Goal: Task Accomplishment & Management: Manage account settings

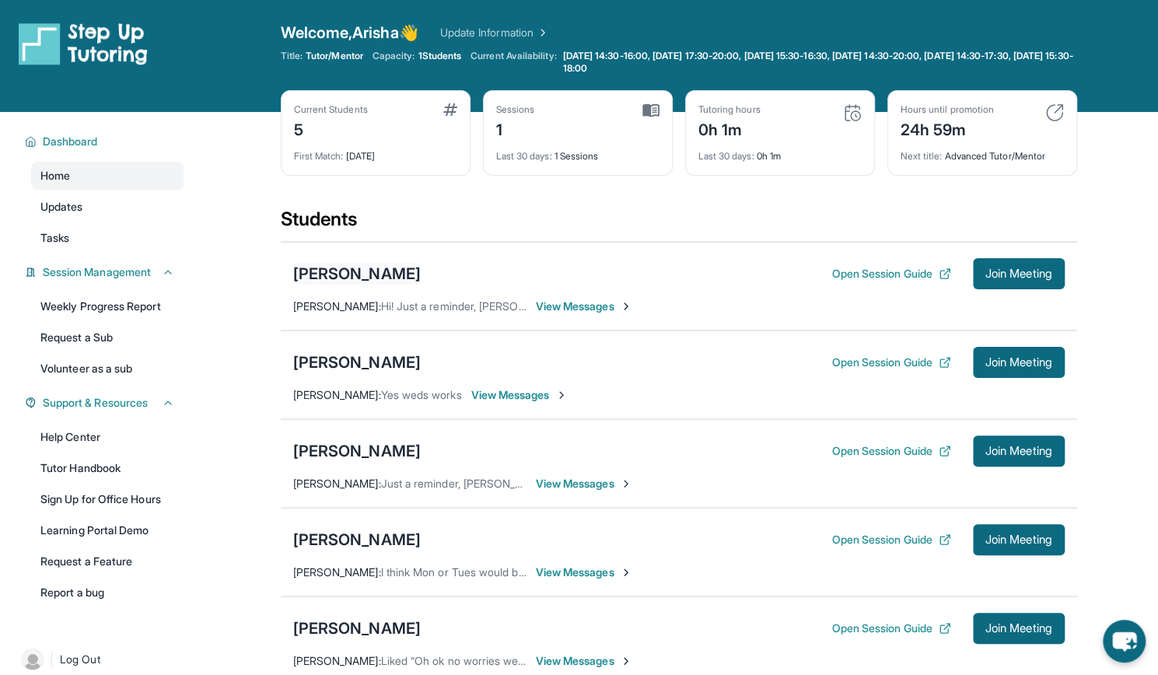
click at [362, 264] on div "[PERSON_NAME]" at bounding box center [357, 274] width 128 height 22
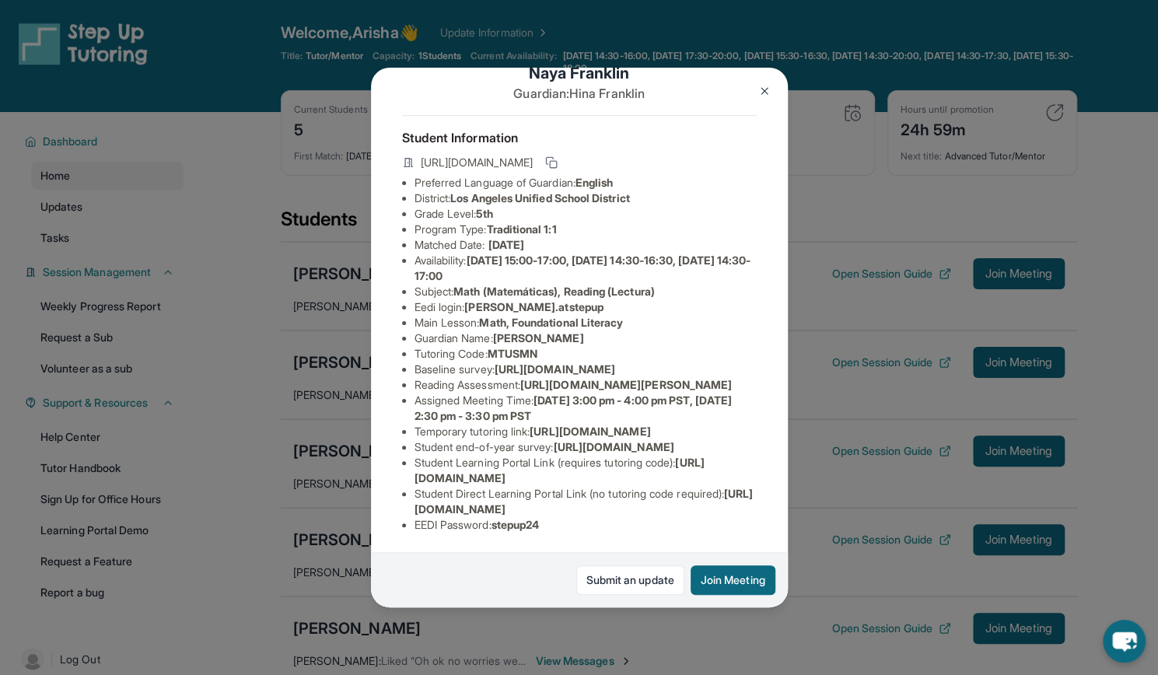
scroll to position [231, 33]
click at [768, 93] on img at bounding box center [764, 91] width 12 height 12
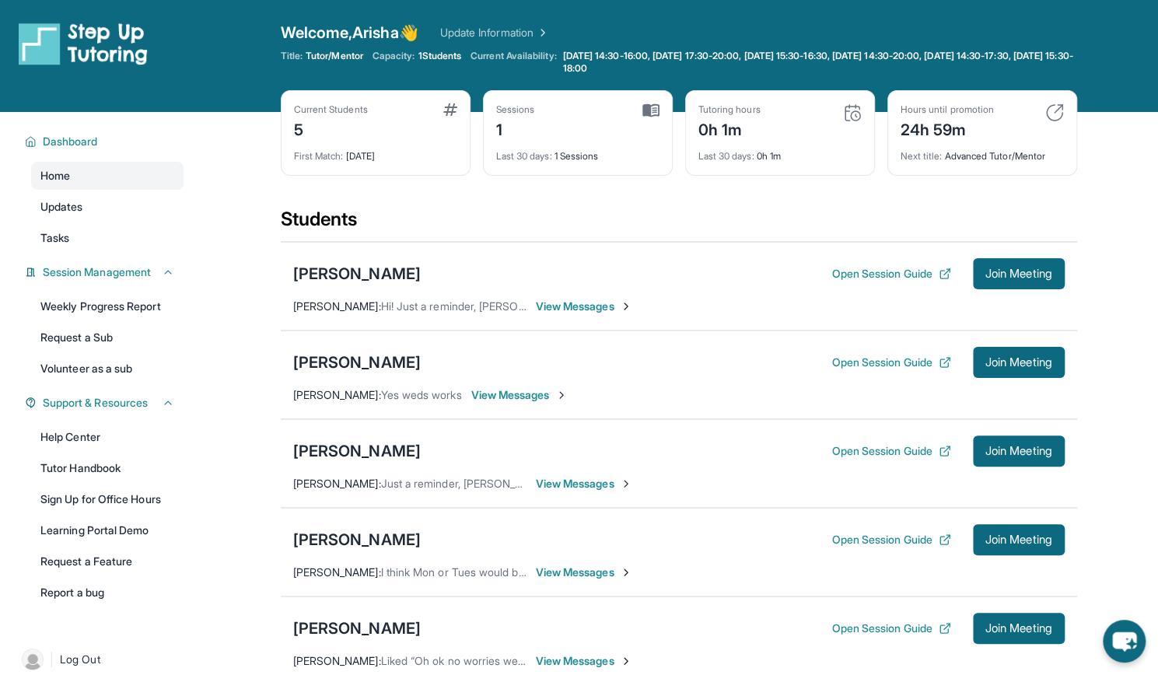
click at [856, 113] on img at bounding box center [852, 112] width 19 height 19
click at [716, 160] on span "Last 30 days :" at bounding box center [727, 156] width 56 height 12
click at [75, 208] on span "Updates" at bounding box center [61, 207] width 43 height 16
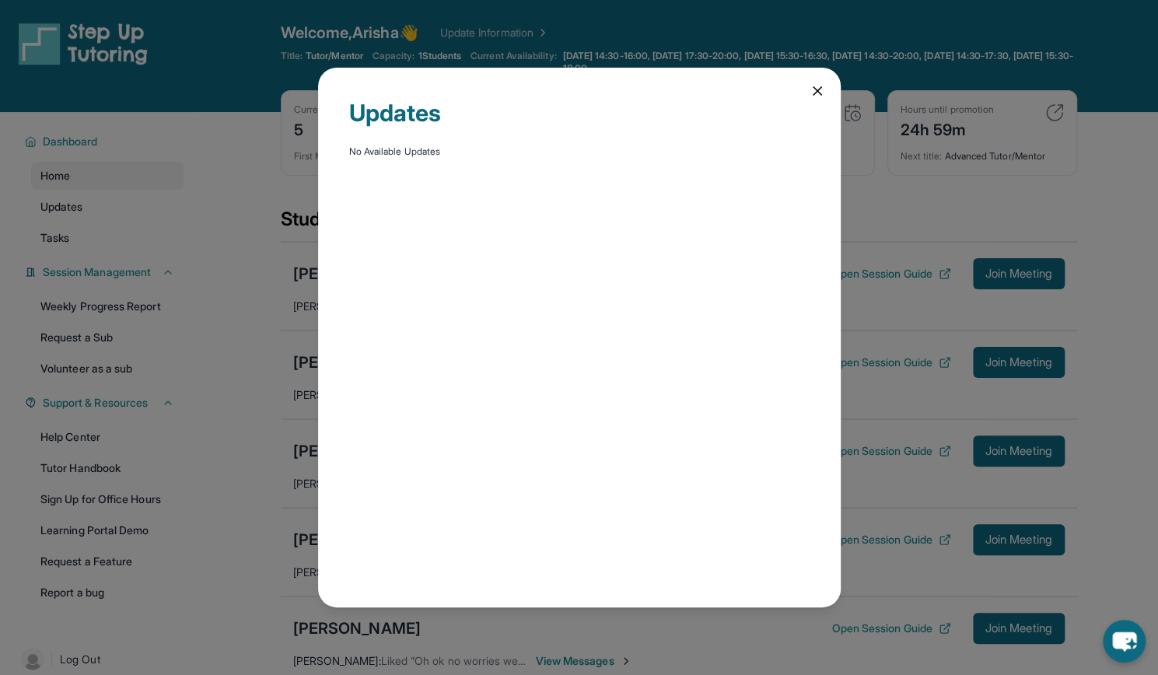
click at [86, 245] on div "Updates No Available Updates" at bounding box center [579, 337] width 1158 height 675
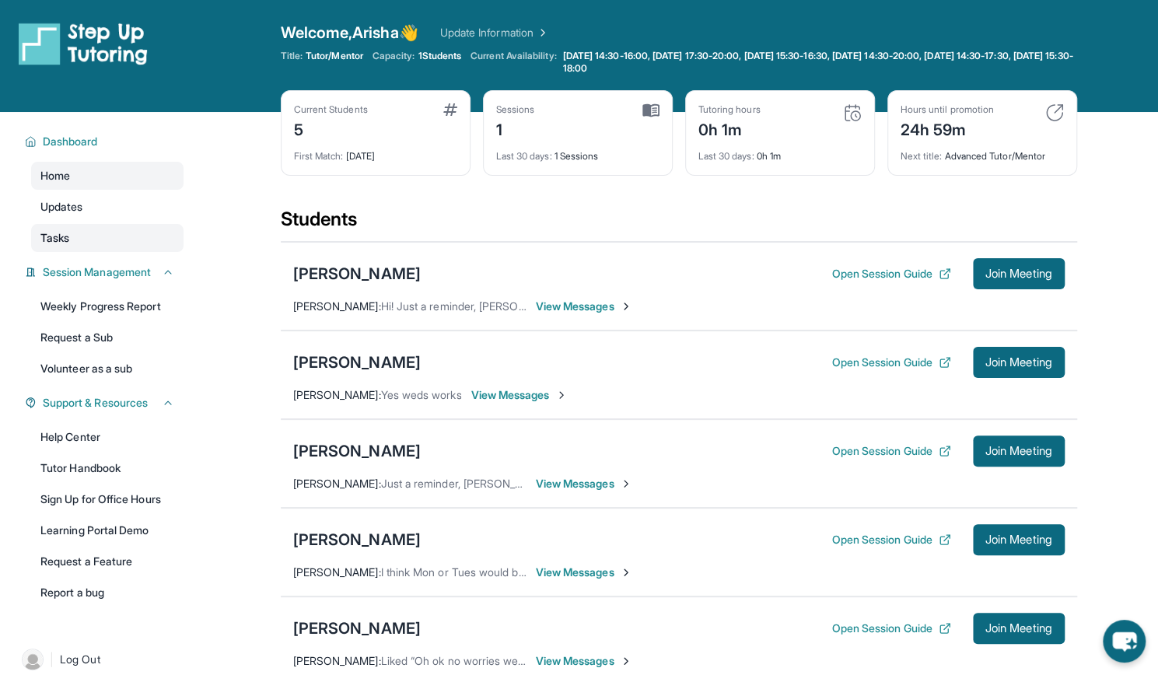
click at [112, 241] on link "Tasks" at bounding box center [107, 238] width 152 height 28
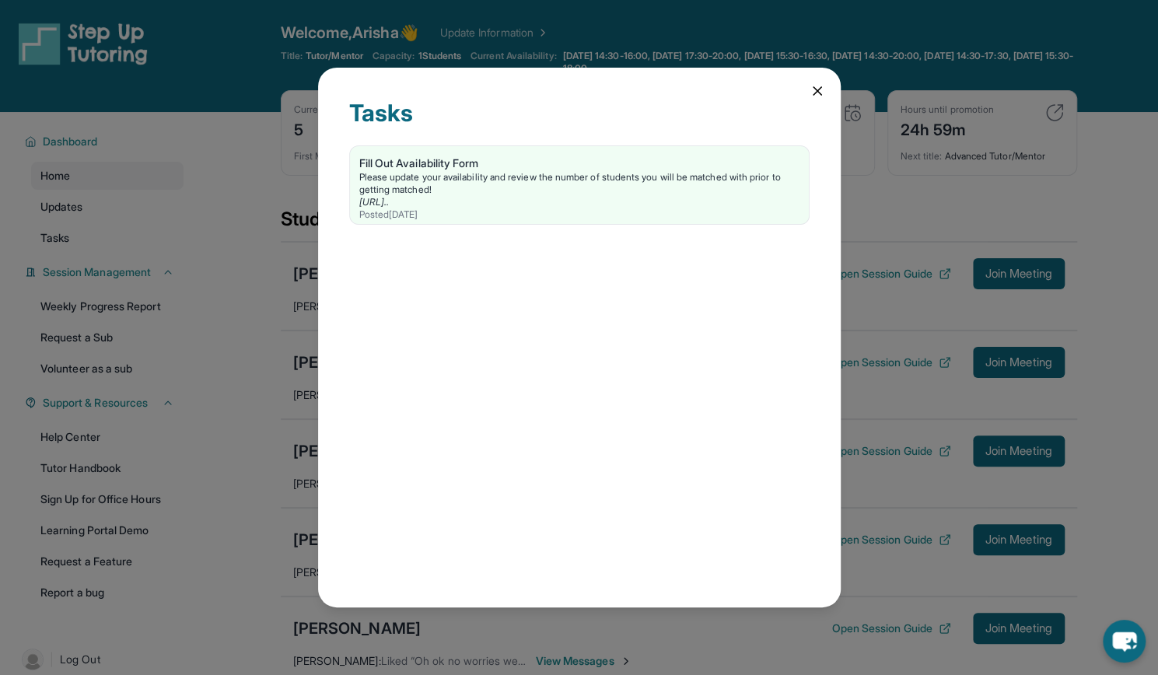
click at [820, 89] on icon at bounding box center [818, 91] width 16 height 16
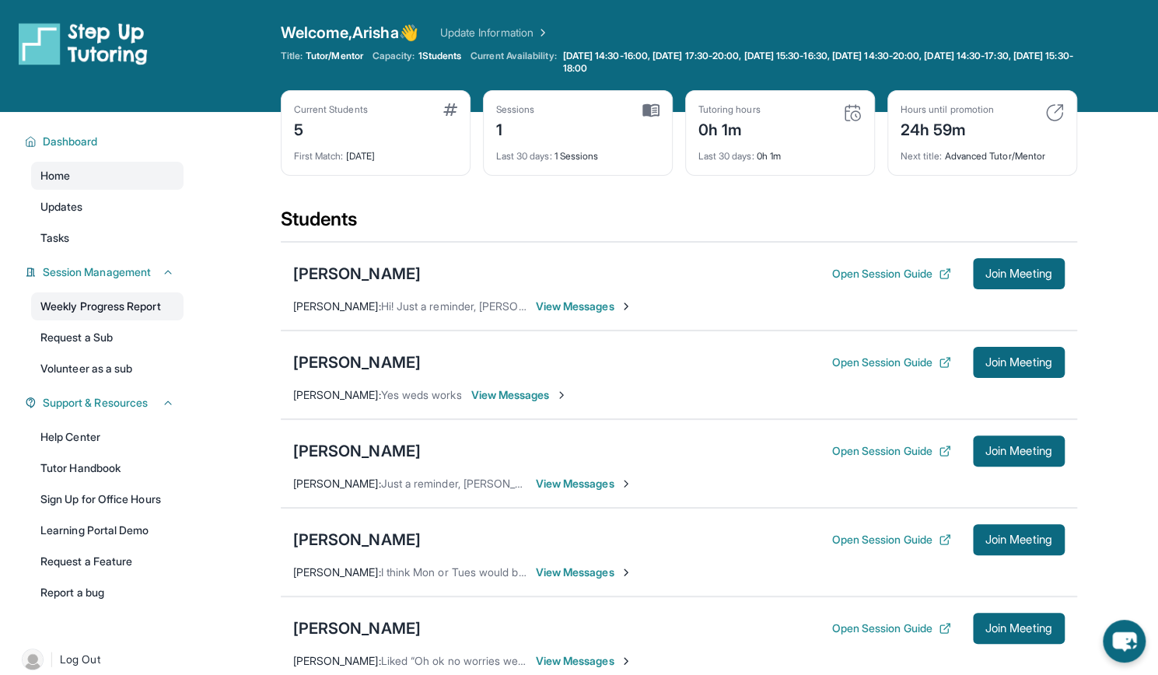
click at [134, 306] on link "Weekly Progress Report" at bounding box center [107, 306] width 152 height 28
